Goal: Information Seeking & Learning: Learn about a topic

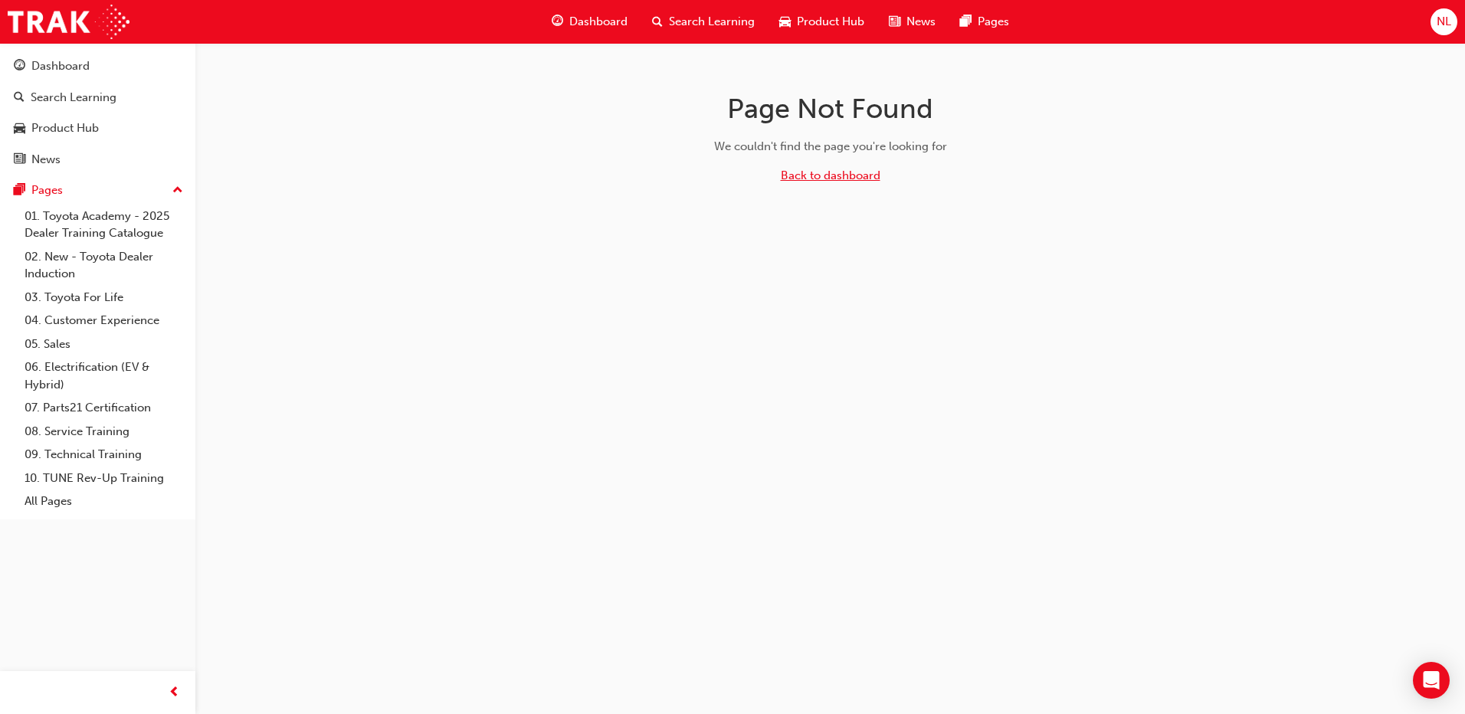
click at [813, 173] on link "Back to dashboard" at bounding box center [831, 176] width 100 height 14
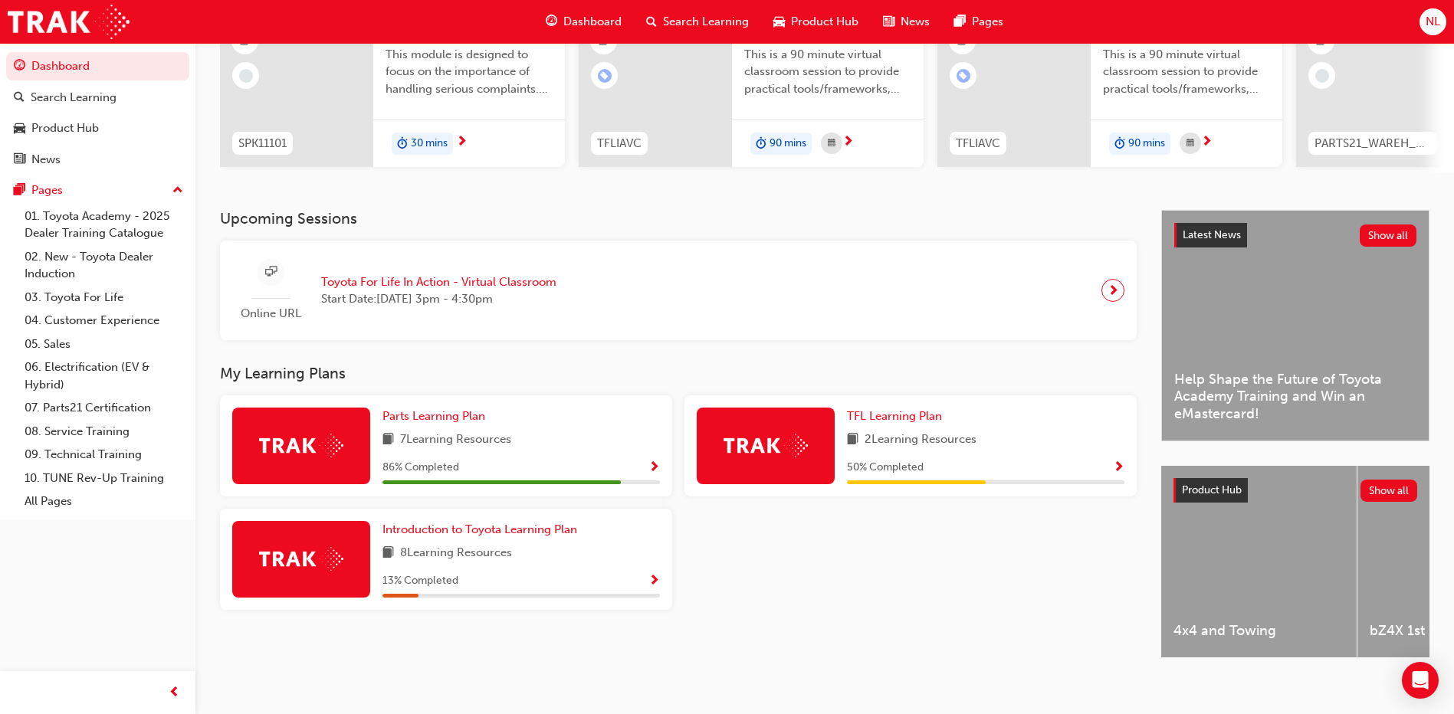
scroll to position [202, 0]
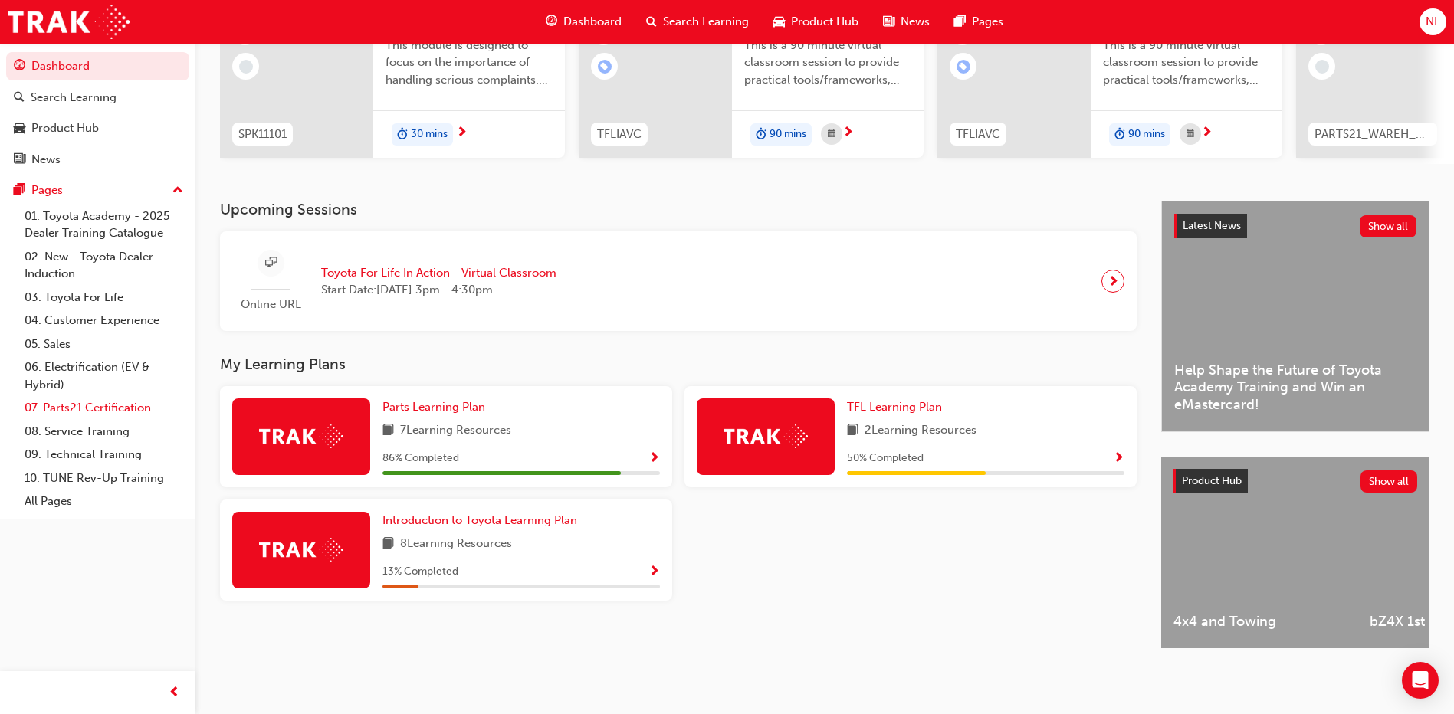
click at [90, 404] on link "07. Parts21 Certification" at bounding box center [103, 408] width 171 height 24
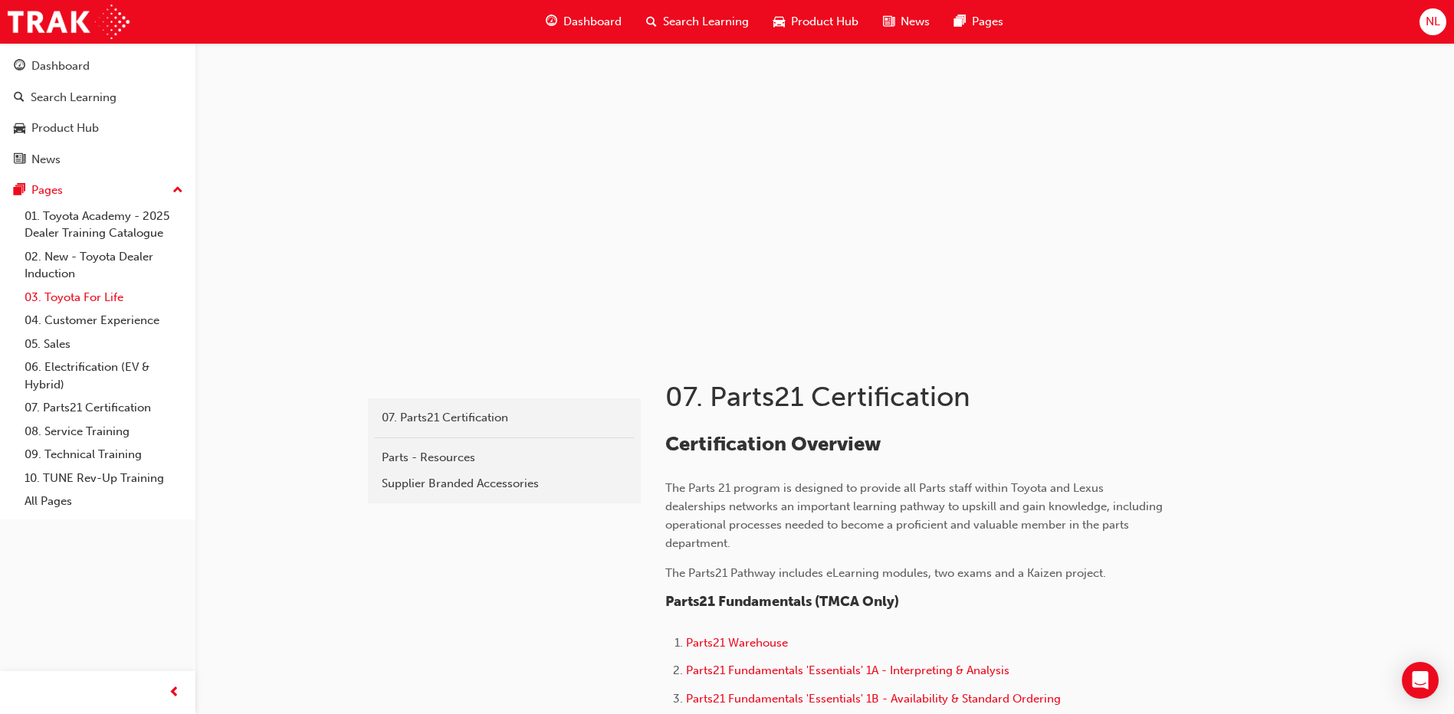
click at [97, 298] on link "03. Toyota For Life" at bounding box center [103, 298] width 171 height 24
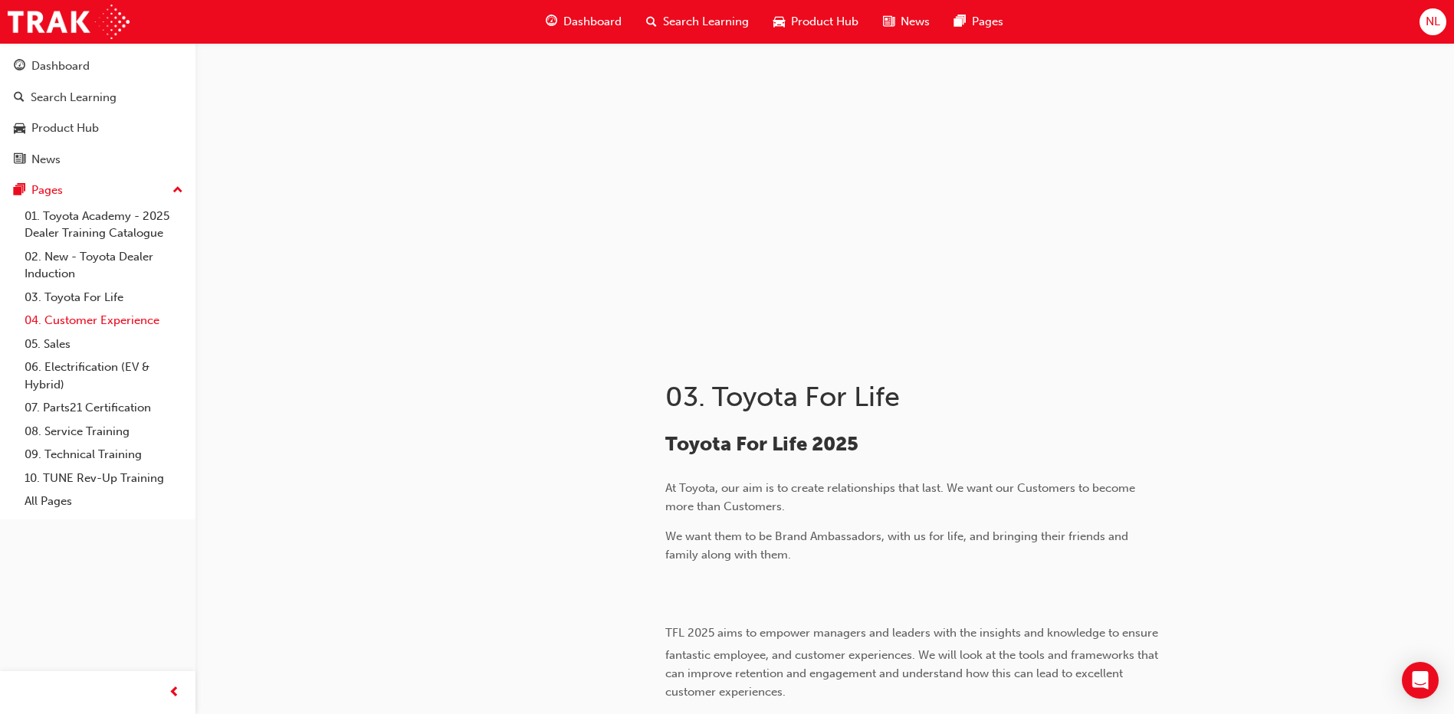
click at [85, 318] on link "04. Customer Experience" at bounding box center [103, 321] width 171 height 24
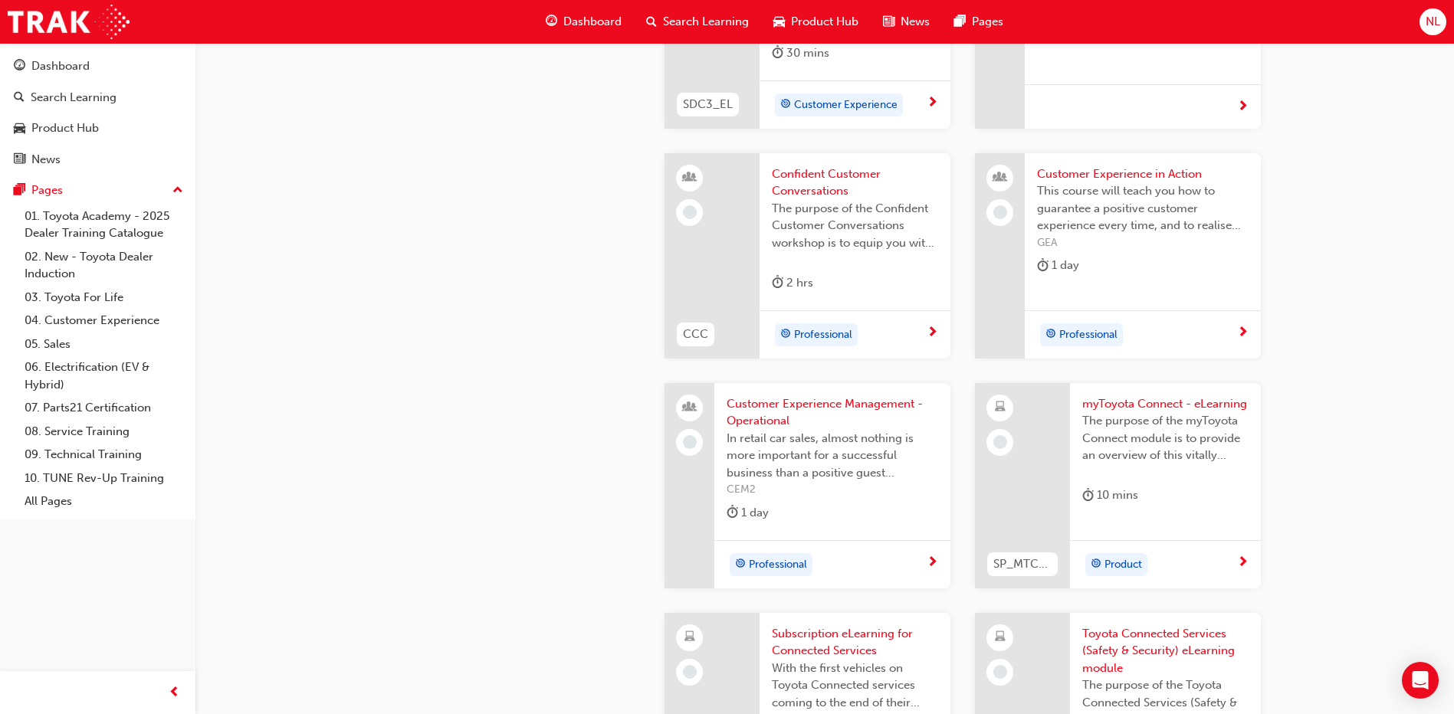
scroll to position [1916, 0]
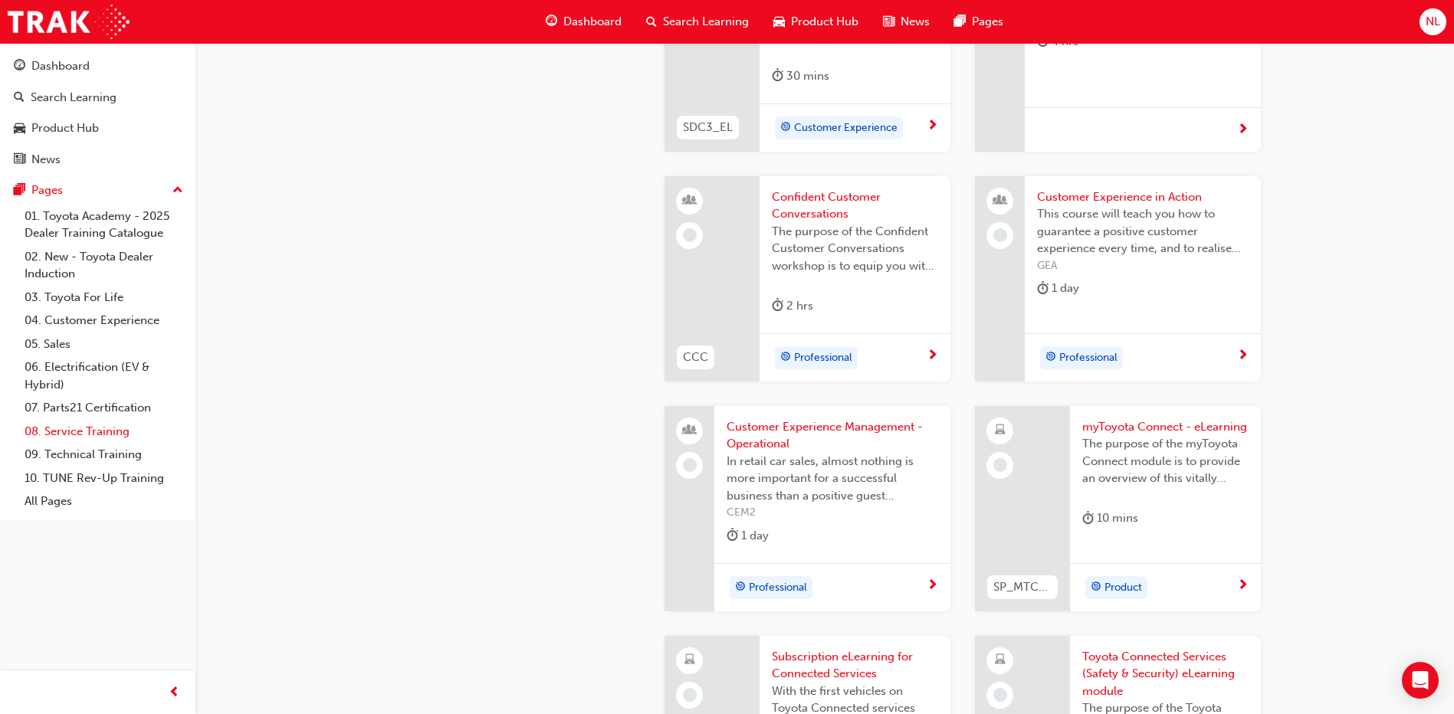
click at [78, 432] on link "08. Service Training" at bounding box center [103, 432] width 171 height 24
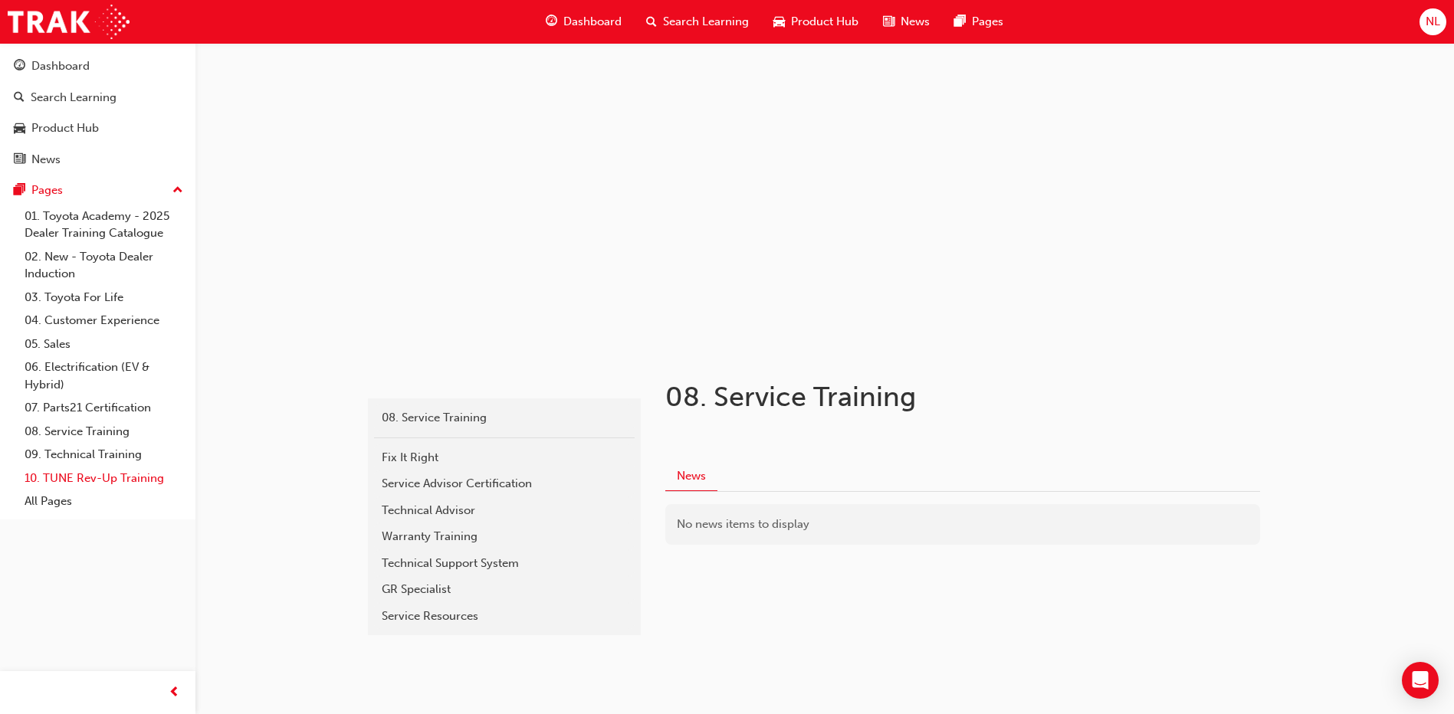
click at [123, 484] on link "10. TUNE Rev-Up Training" at bounding box center [103, 479] width 171 height 24
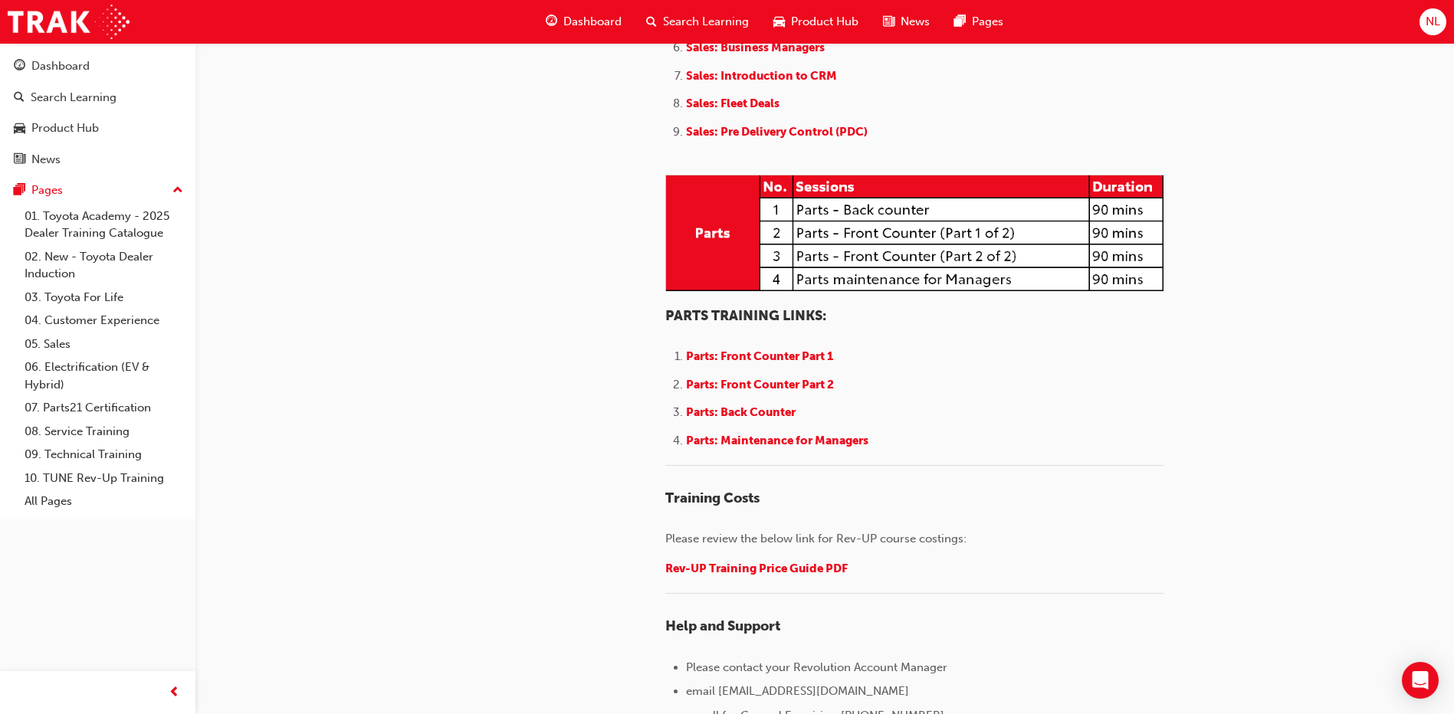
scroll to position [1916, 0]
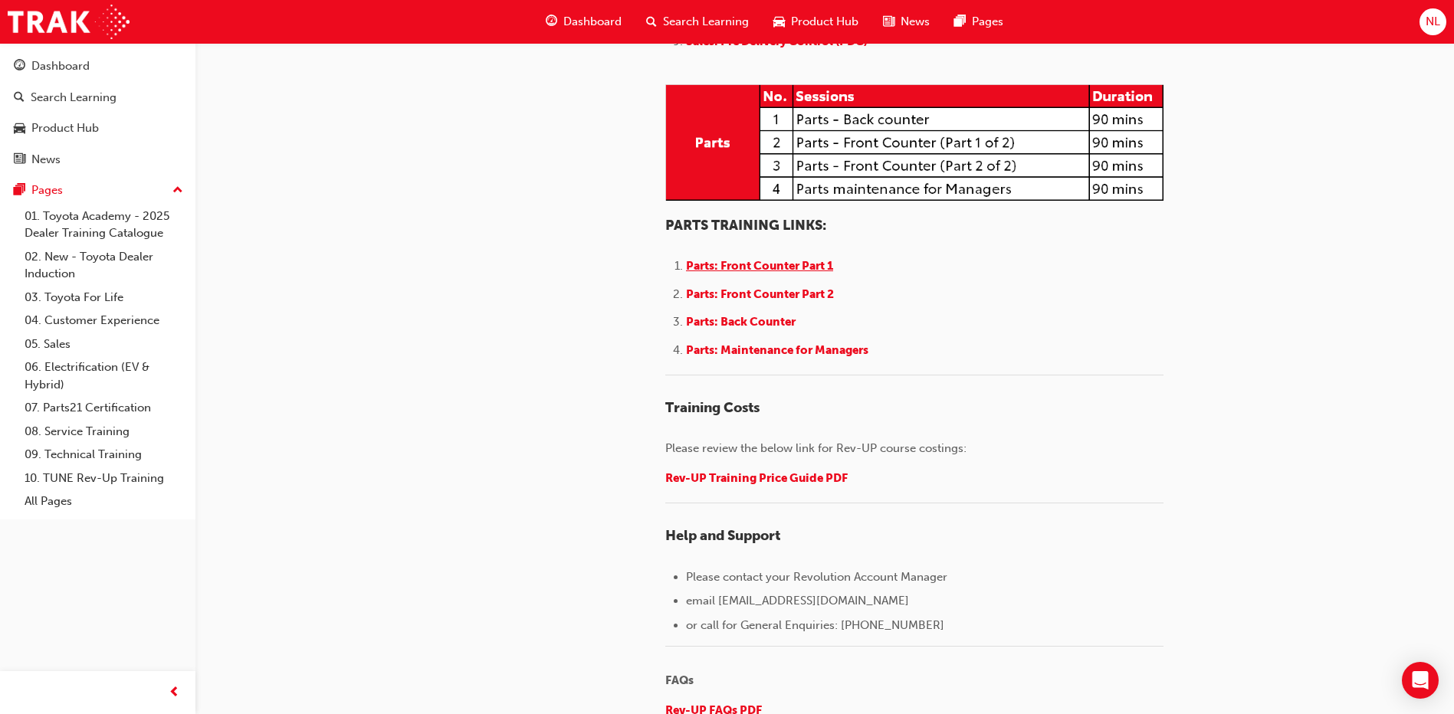
click at [786, 273] on span "Parts: Front Counter Part 1" at bounding box center [759, 266] width 147 height 14
